Goal: Transaction & Acquisition: Obtain resource

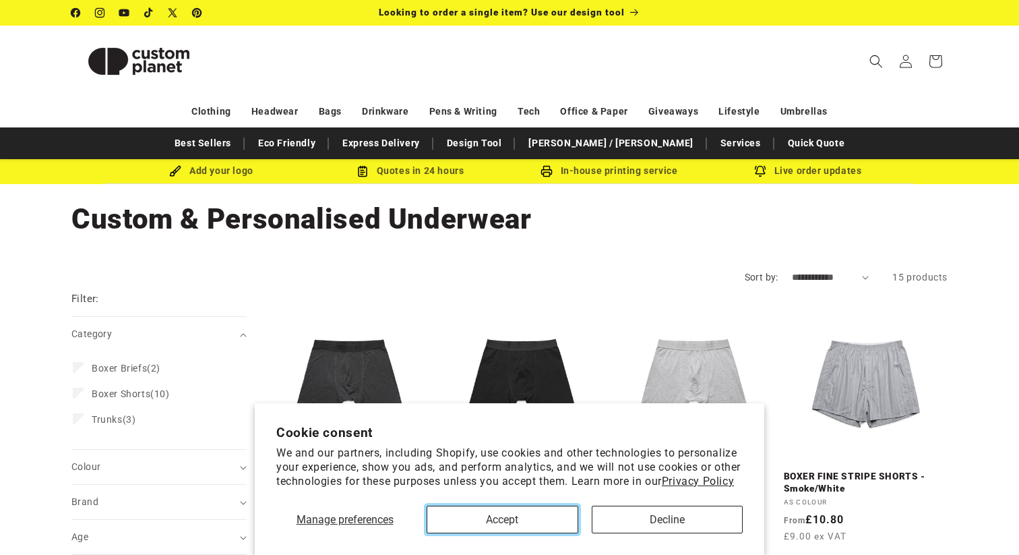
click at [518, 522] on button "Accept" at bounding box center [503, 519] width 152 height 28
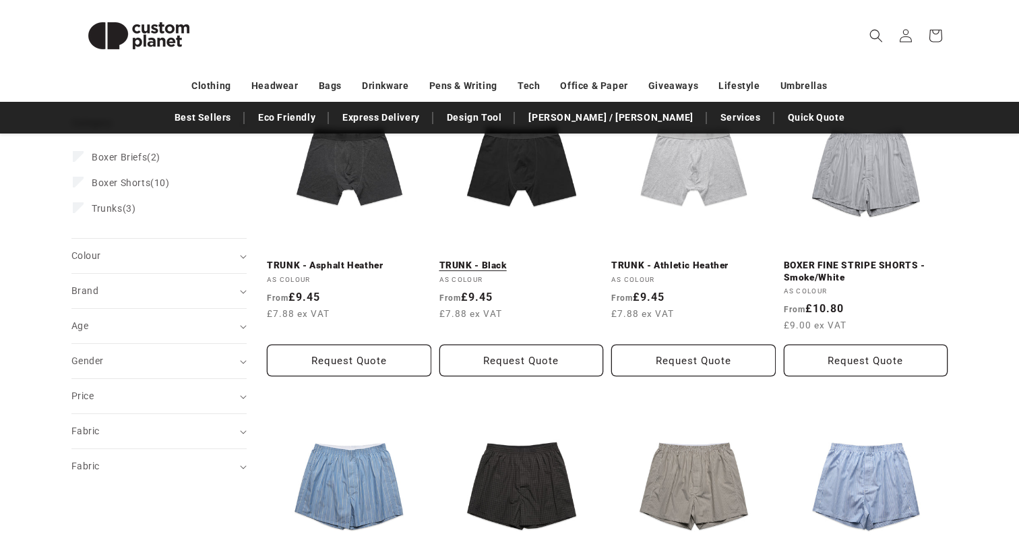
scroll to position [183, 0]
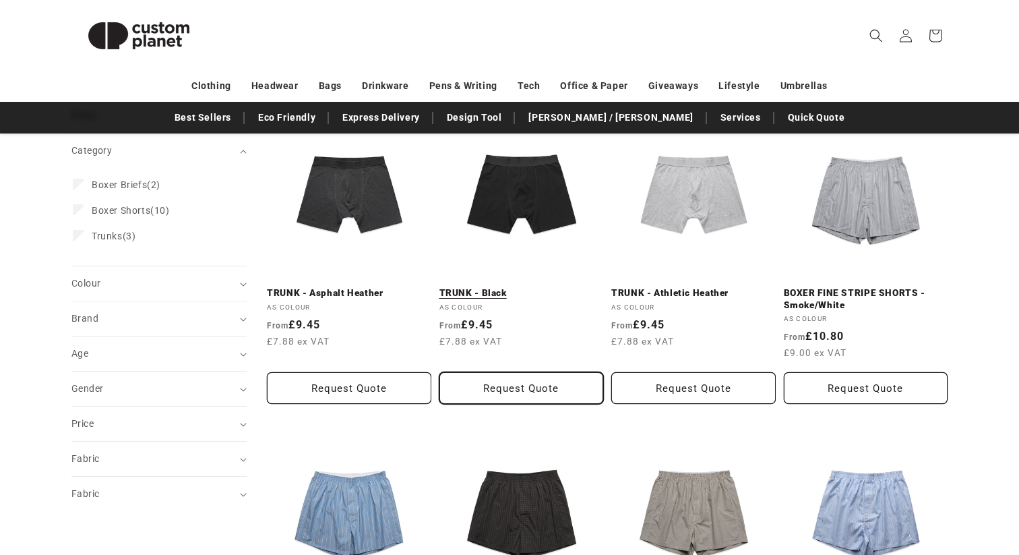
click at [544, 390] on button "Request Quote" at bounding box center [521, 388] width 164 height 32
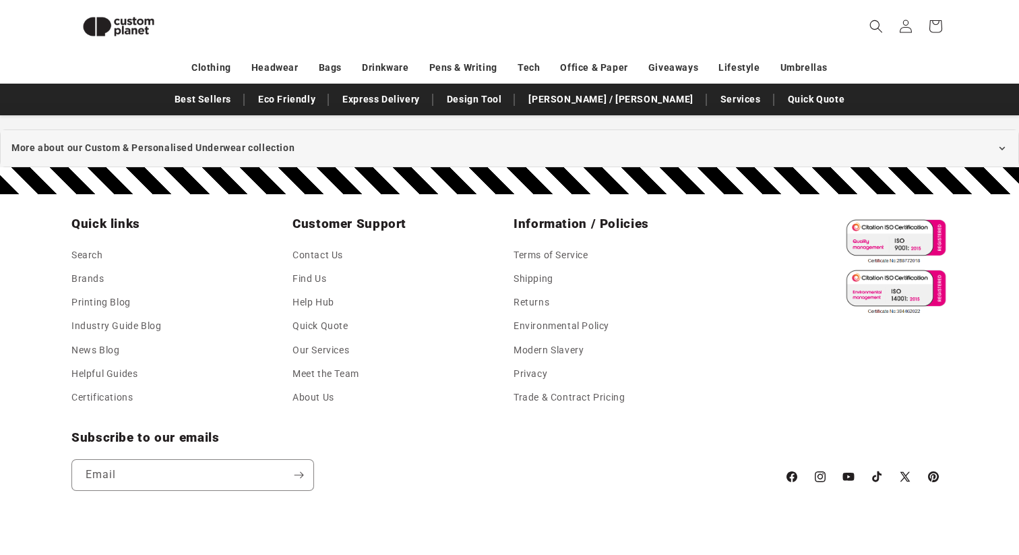
scroll to position [1438, 0]
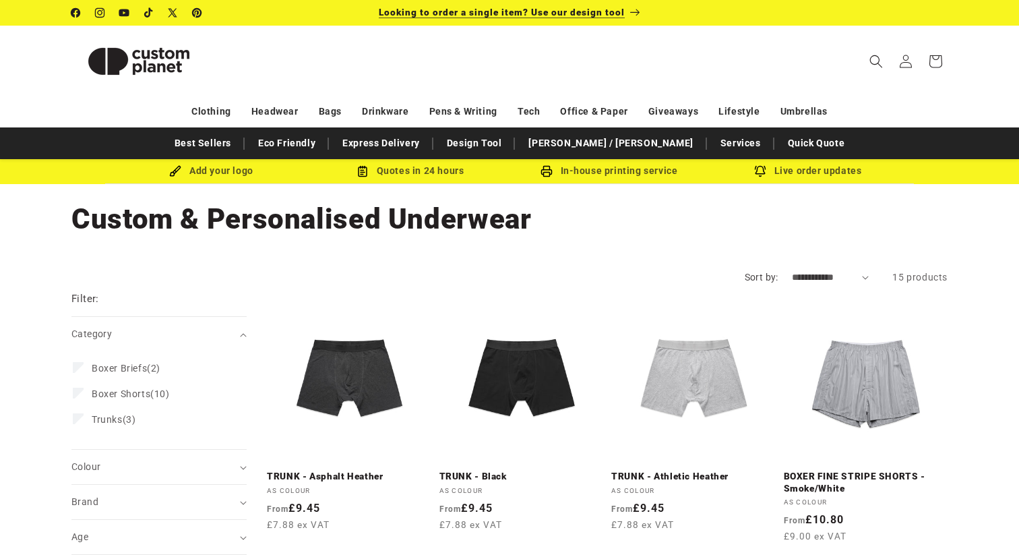
click at [567, 18] on span "Looking to order a single item? Use our design tool" at bounding box center [502, 12] width 246 height 11
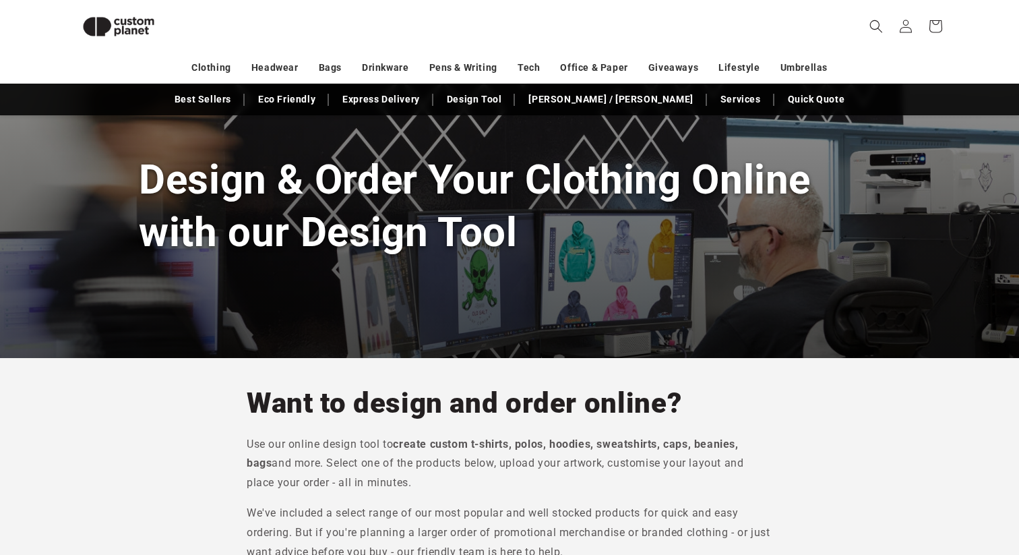
scroll to position [95, 0]
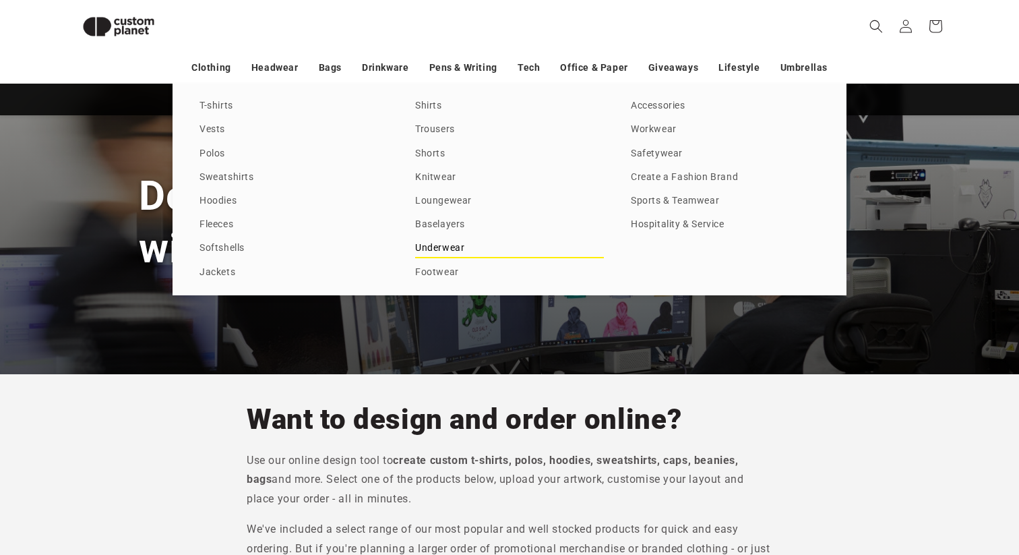
click at [446, 245] on link "Underwear" at bounding box center [509, 248] width 189 height 18
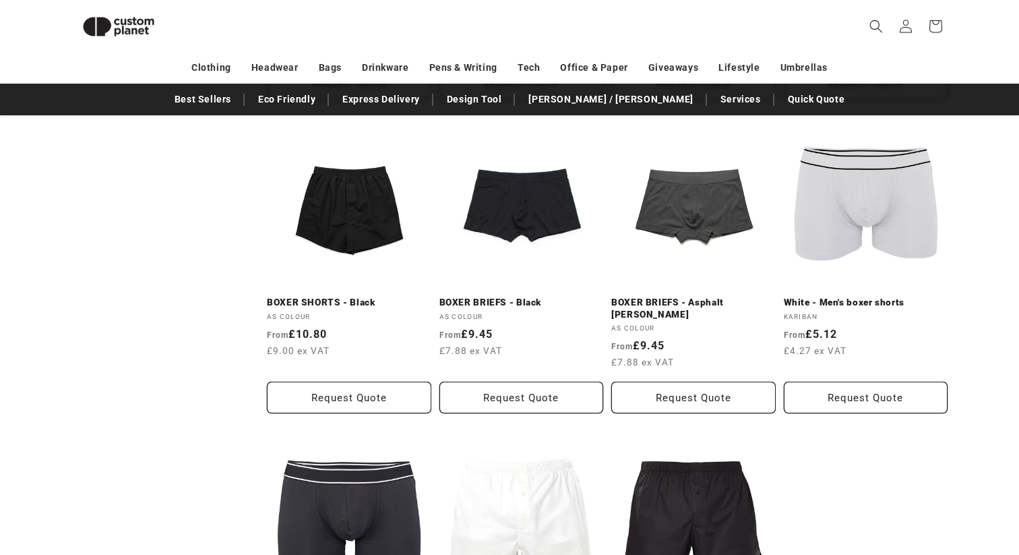
scroll to position [784, 0]
click at [503, 296] on link "BOXER BRIEFS - Black" at bounding box center [521, 302] width 164 height 12
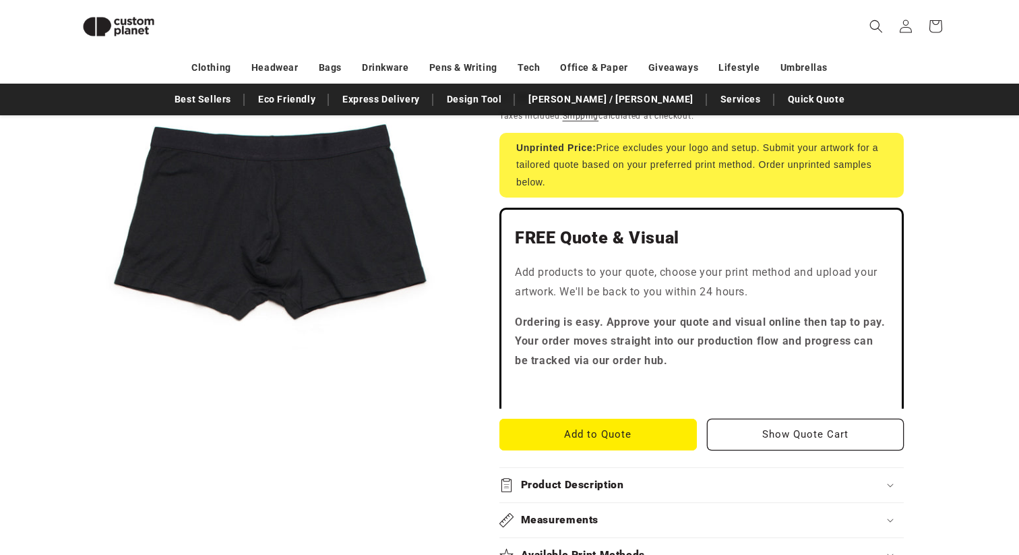
scroll to position [249, 0]
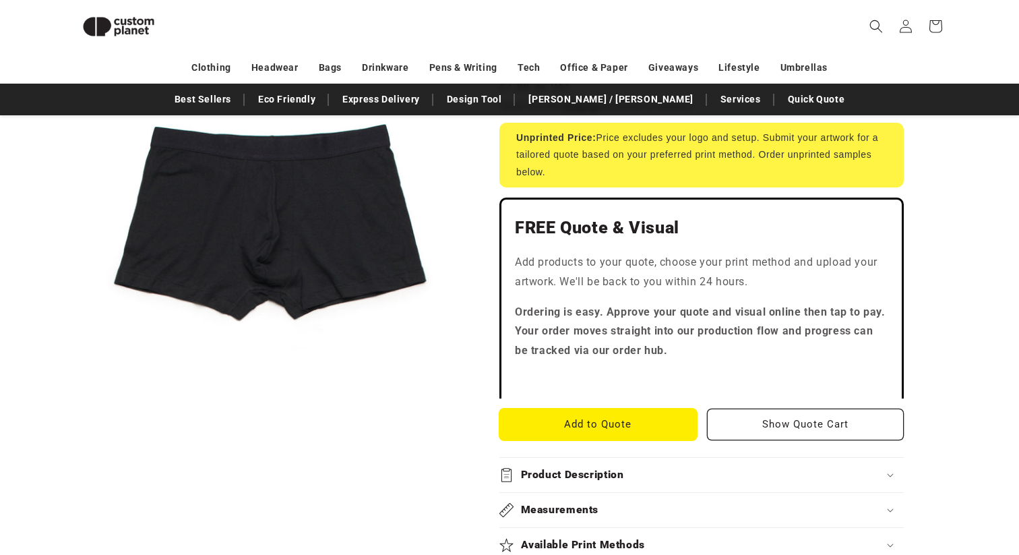
click at [594, 422] on button "Add to Quote" at bounding box center [597, 424] width 197 height 32
